Goal: Task Accomplishment & Management: Complete application form

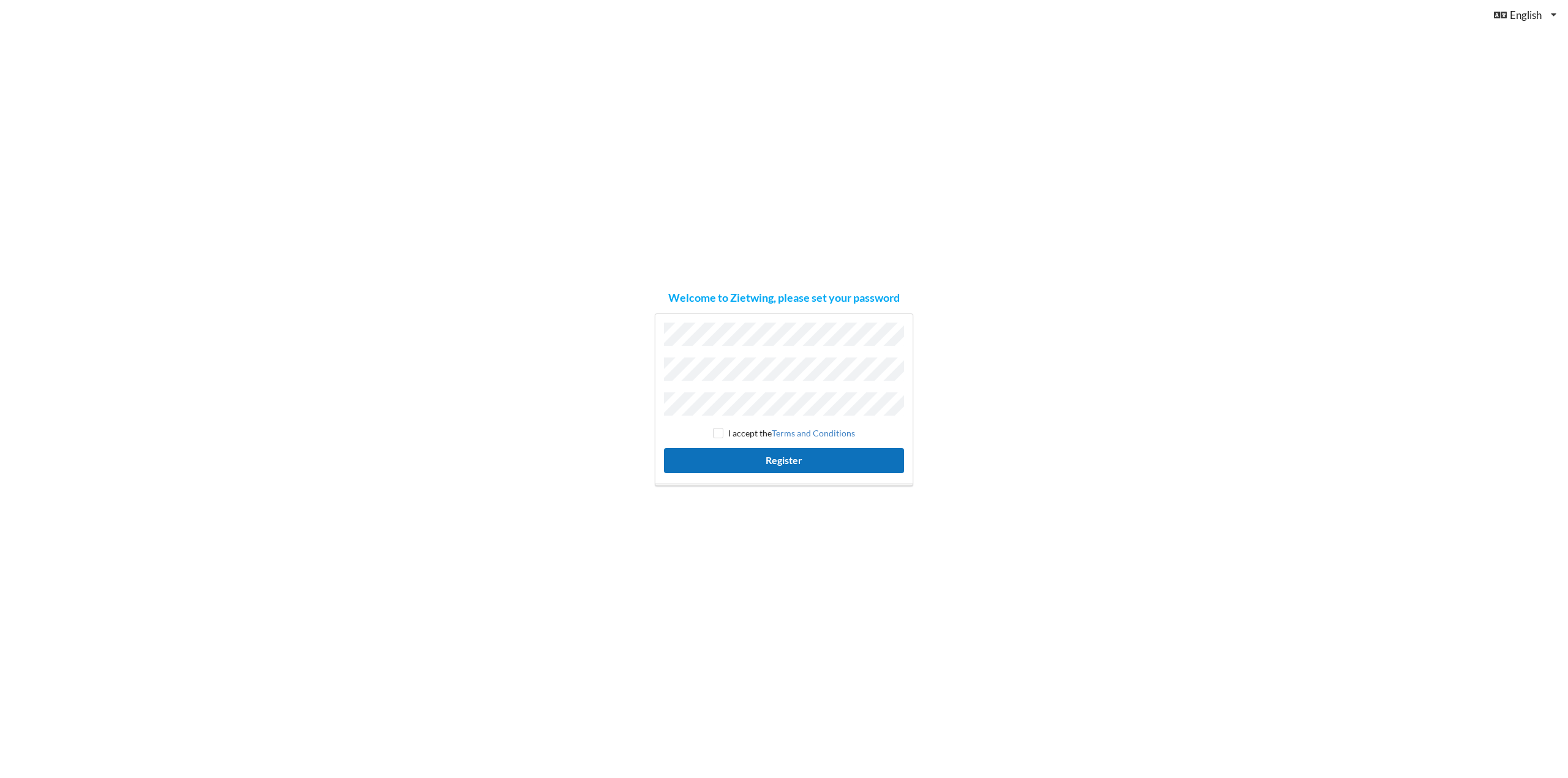
click at [768, 453] on button "Register" at bounding box center [783, 461] width 240 height 25
click at [720, 431] on input "checkbox" at bounding box center [718, 433] width 10 height 10
checkbox input "true"
click at [737, 462] on button "Register" at bounding box center [783, 461] width 240 height 25
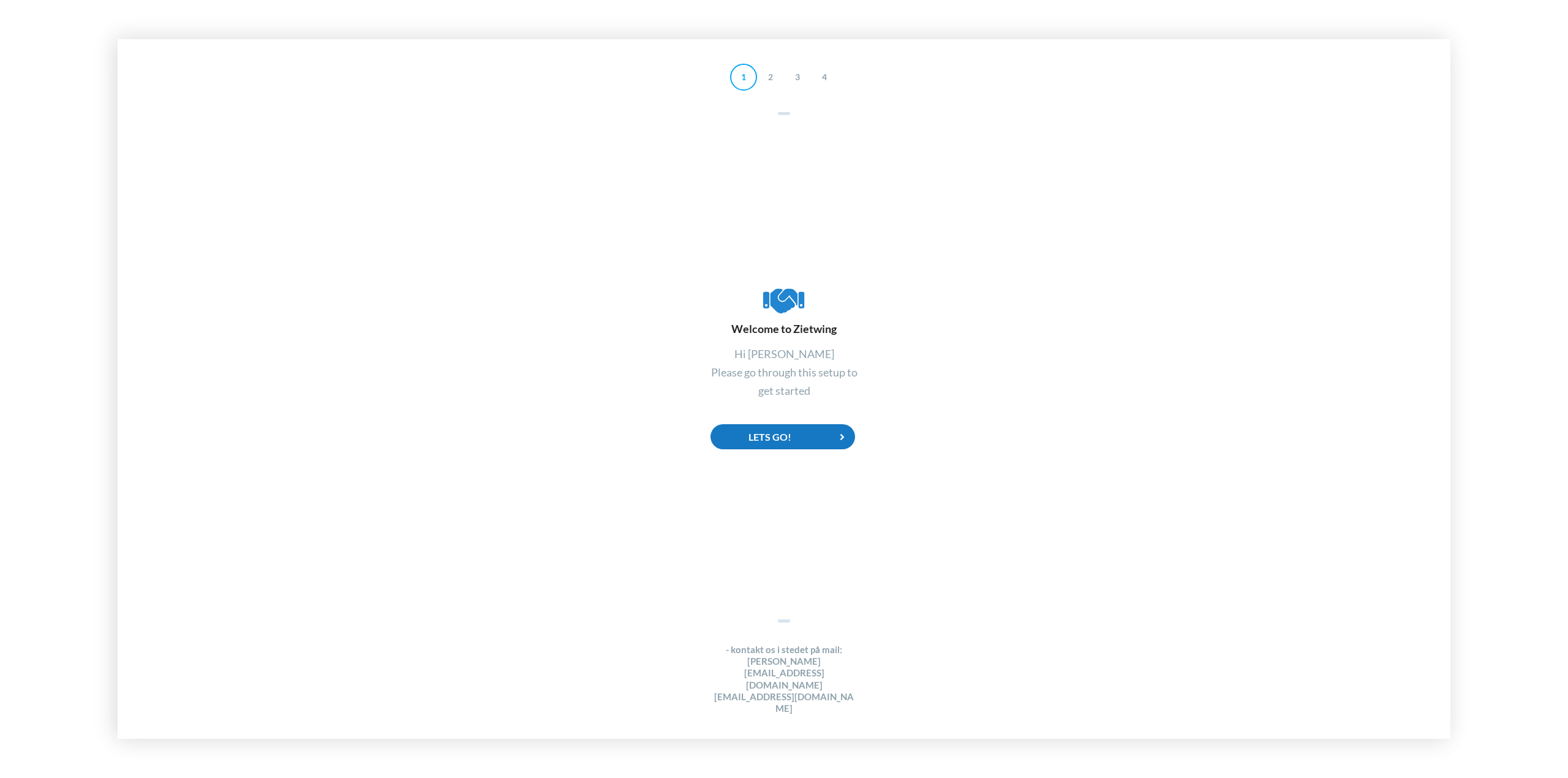
click at [792, 449] on div "Lets Go!" at bounding box center [782, 437] width 144 height 25
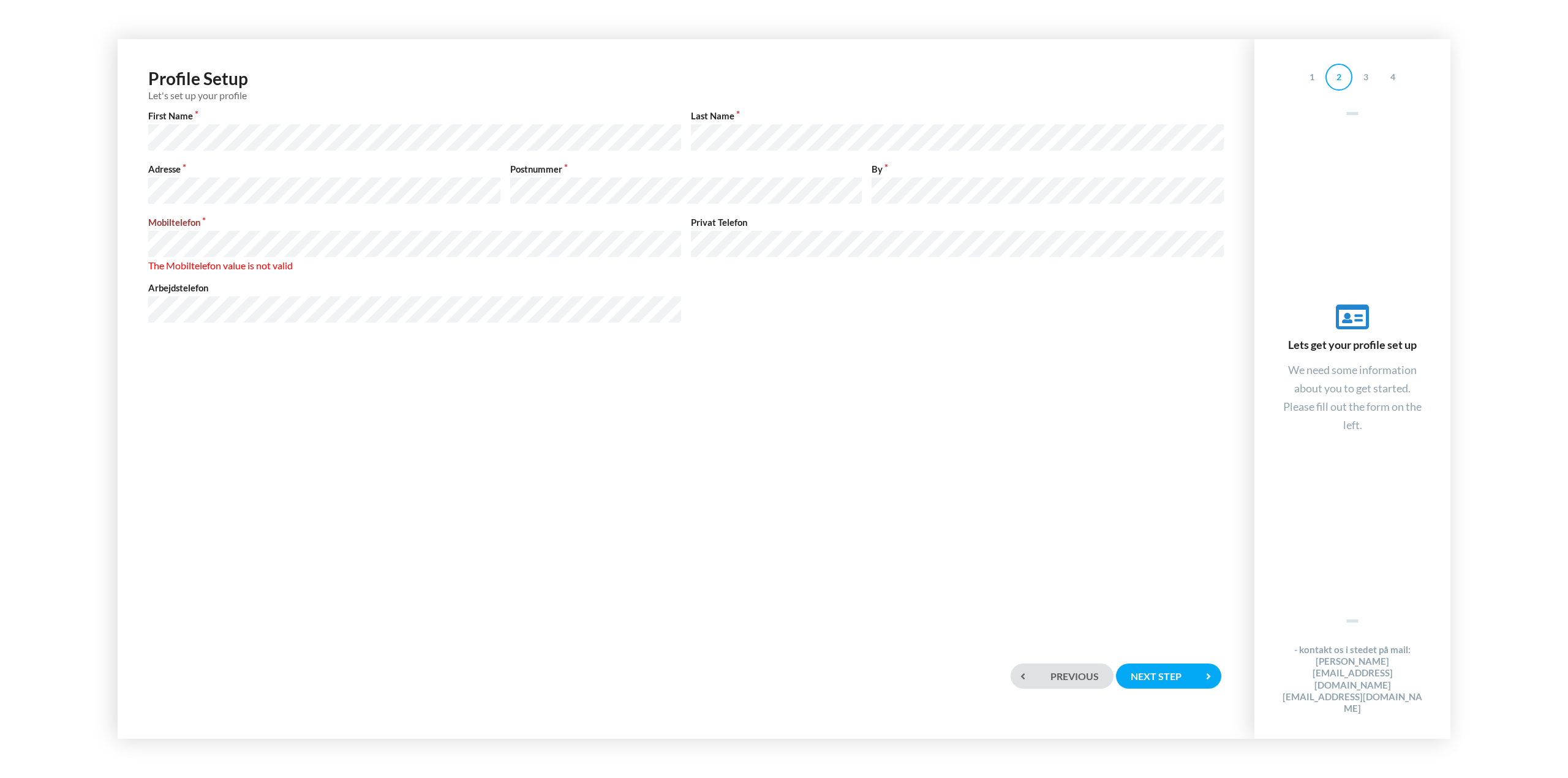
click at [596, 404] on div "Profile Setup Let's set up your profile First Name Last Name Adresse Postnummer…" at bounding box center [685, 339] width 1112 height 574
click at [761, 365] on div "Profile Setup Let's set up your profile First Name Last Name Adresse Postnummer…" at bounding box center [685, 339] width 1112 height 574
click at [1154, 669] on div "Next step" at bounding box center [1168, 676] width 105 height 25
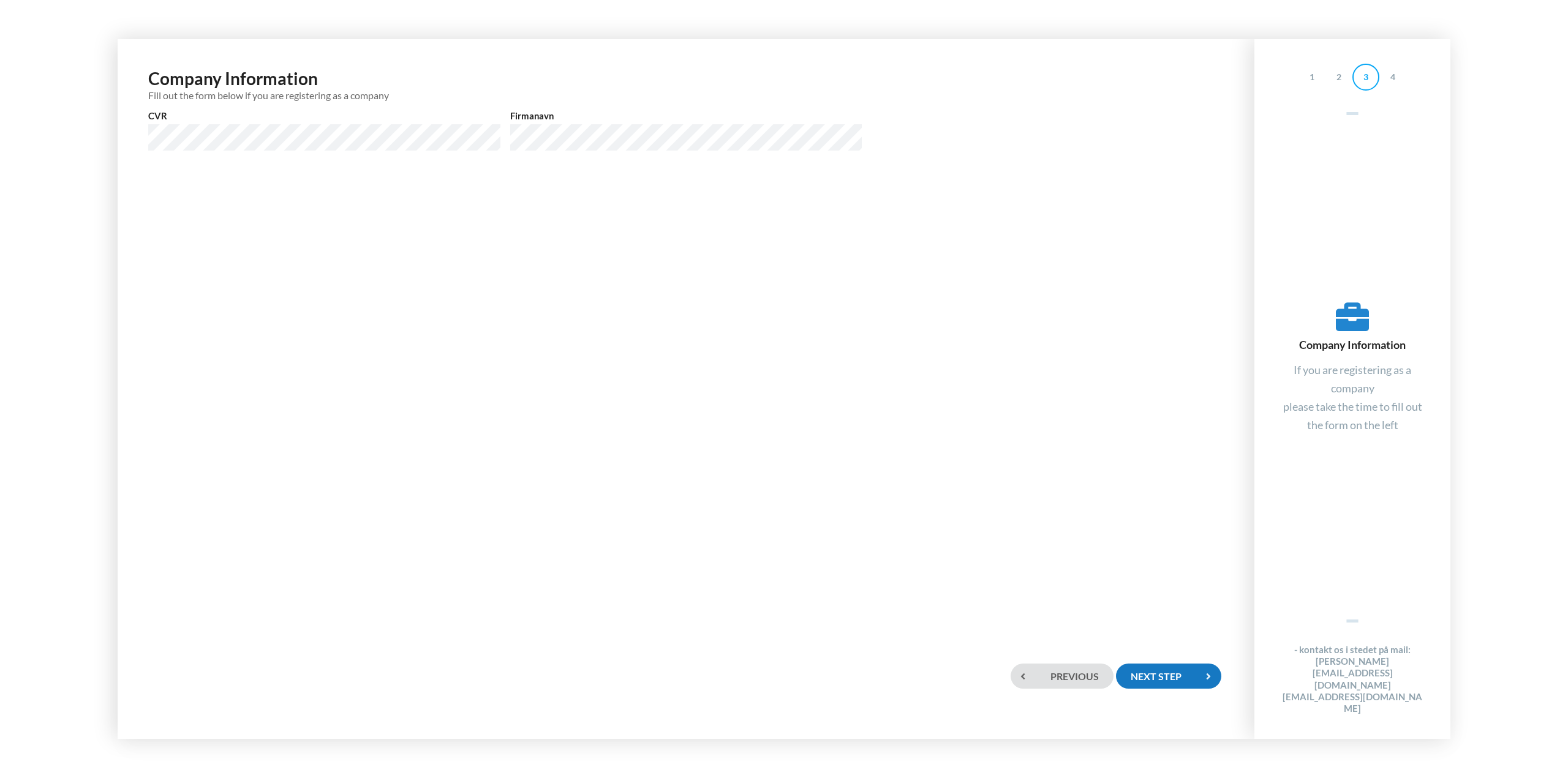
click at [1147, 676] on div "Next step" at bounding box center [1168, 676] width 105 height 25
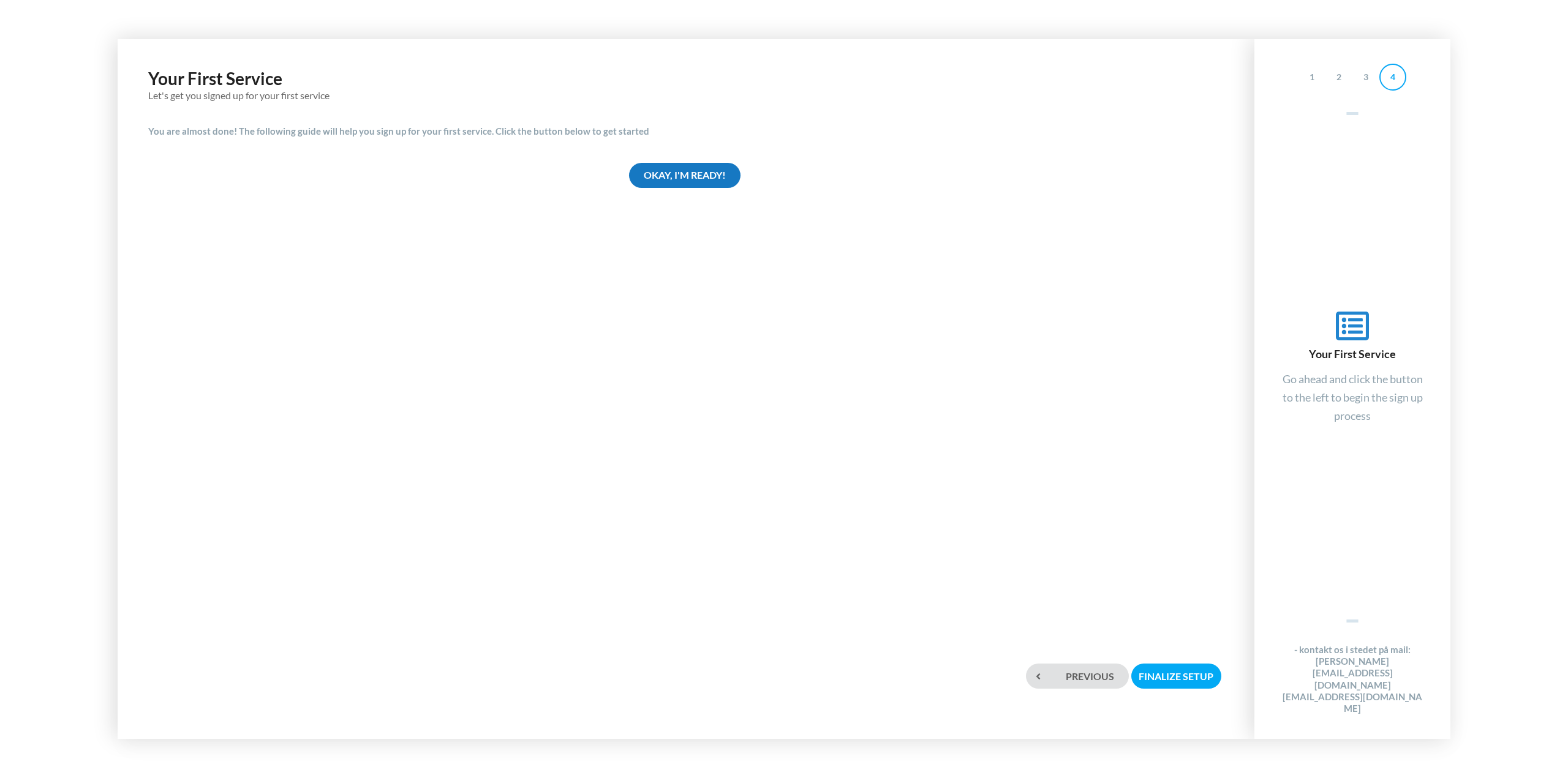
click at [670, 175] on div "Okay, I'm ready!" at bounding box center [684, 175] width 111 height 25
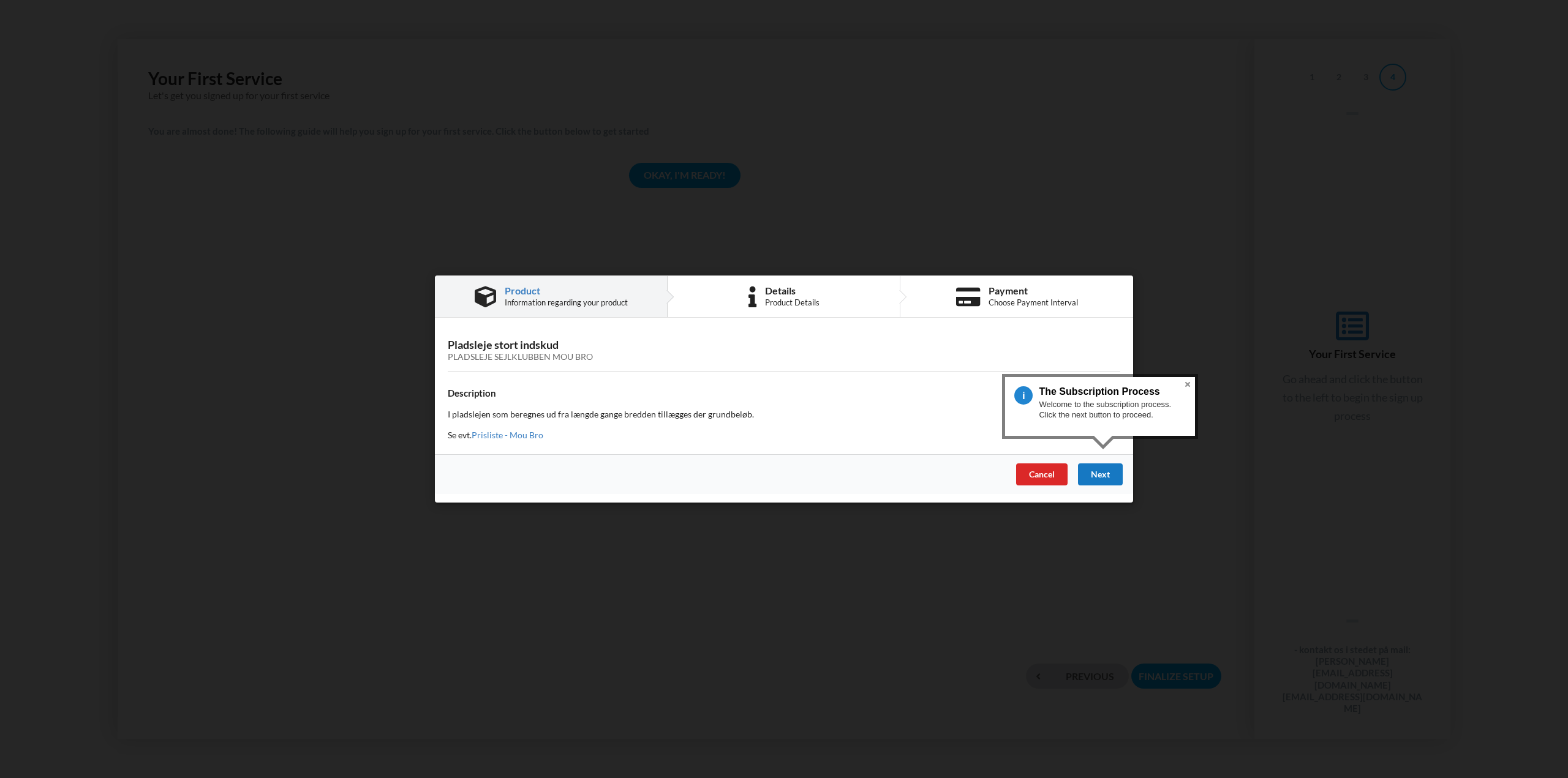
click at [1095, 477] on div "Next" at bounding box center [1100, 474] width 45 height 22
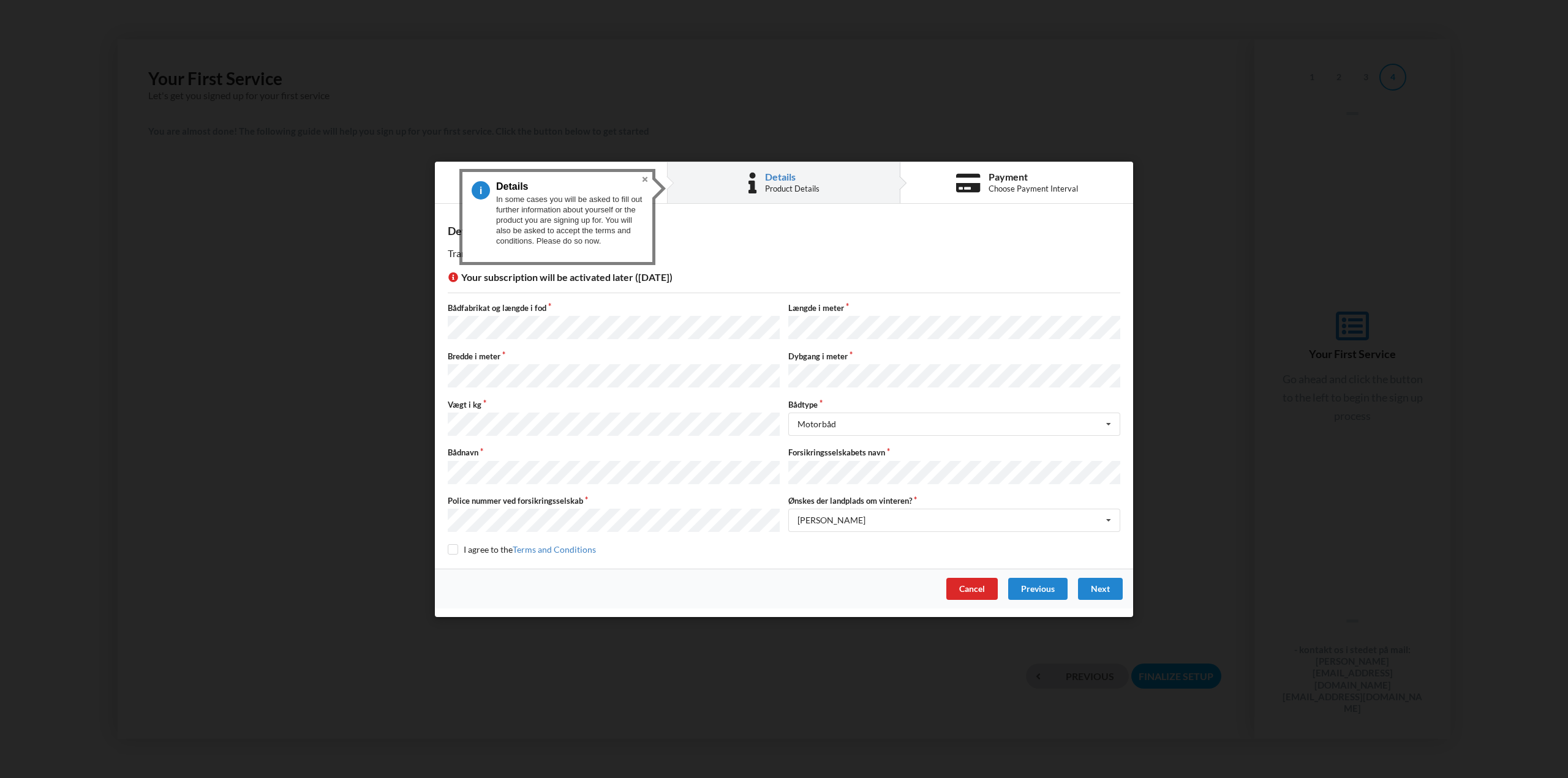
click at [646, 178] on button "Close" at bounding box center [645, 179] width 15 height 15
